Goal: Transaction & Acquisition: Obtain resource

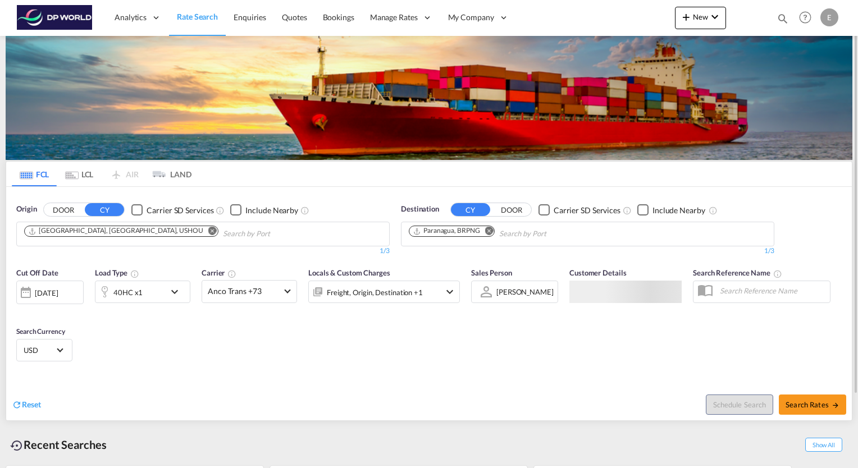
click at [490, 231] on md-icon "Remove" at bounding box center [489, 231] width 8 height 8
type input "s"
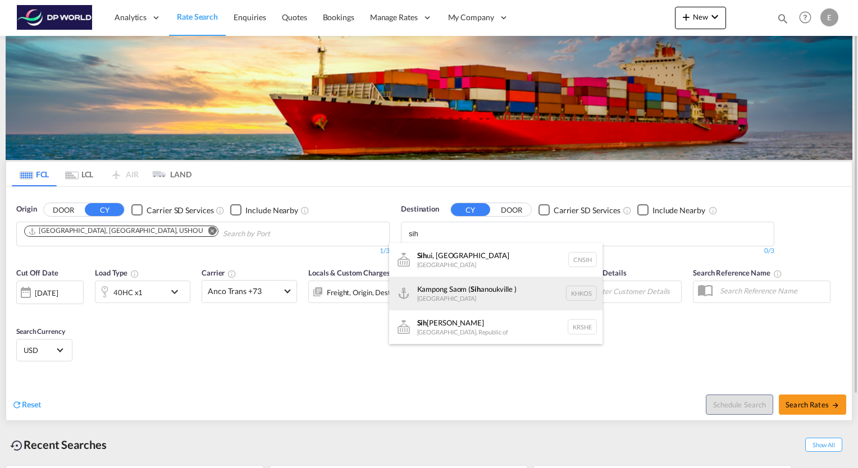
type input "sih"
click at [456, 289] on div "Kampong Saom ( Sih anoukville ) [GEOGRAPHIC_DATA] [GEOGRAPHIC_DATA]" at bounding box center [495, 294] width 213 height 34
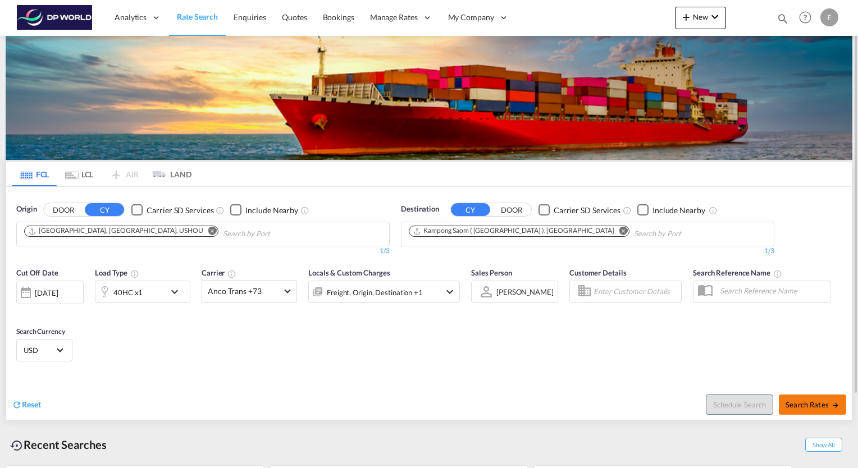
click at [813, 403] on span "Search Rates" at bounding box center [813, 404] width 54 height 9
type input "USHOU to KHKOS / [DATE]"
